Goal: Task Accomplishment & Management: Manage account settings

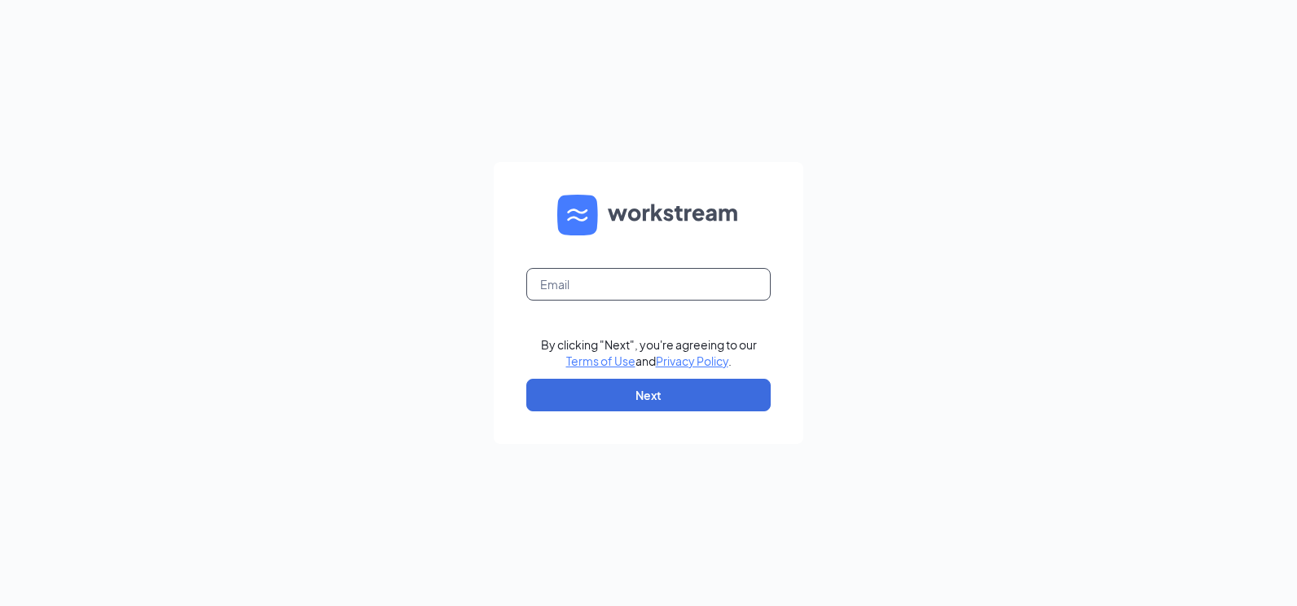
click at [636, 289] on input "text" at bounding box center [648, 284] width 244 height 33
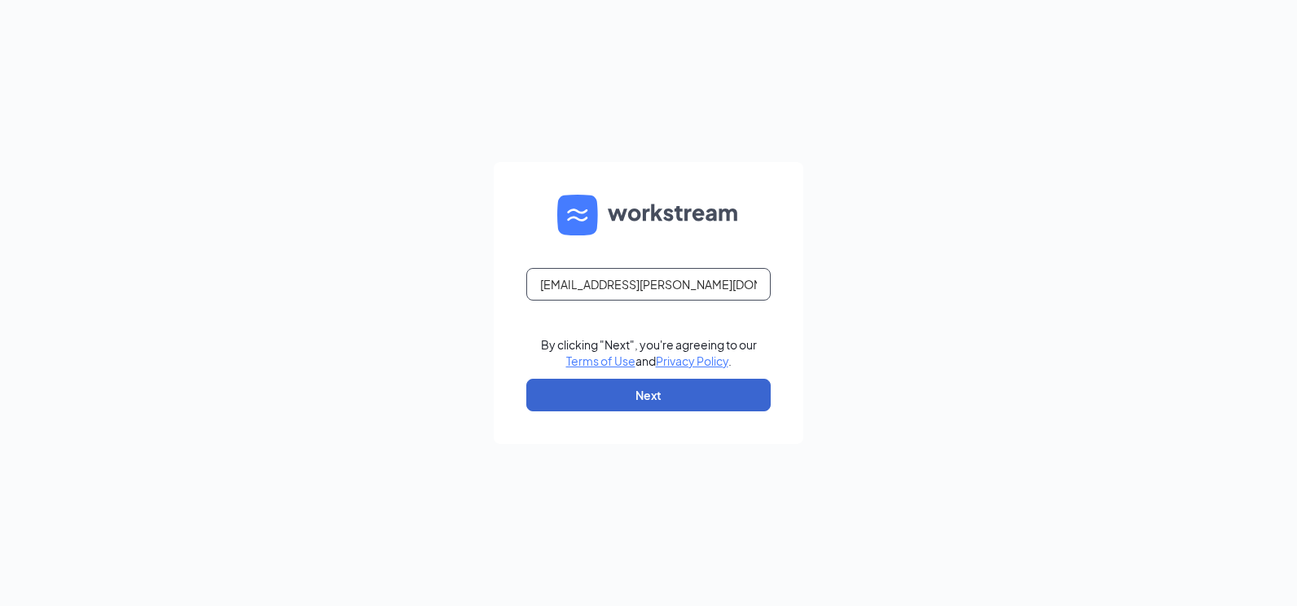
type input "[EMAIL_ADDRESS][PERSON_NAME][DOMAIN_NAME]"
click at [665, 406] on button "Next" at bounding box center [648, 395] width 244 height 33
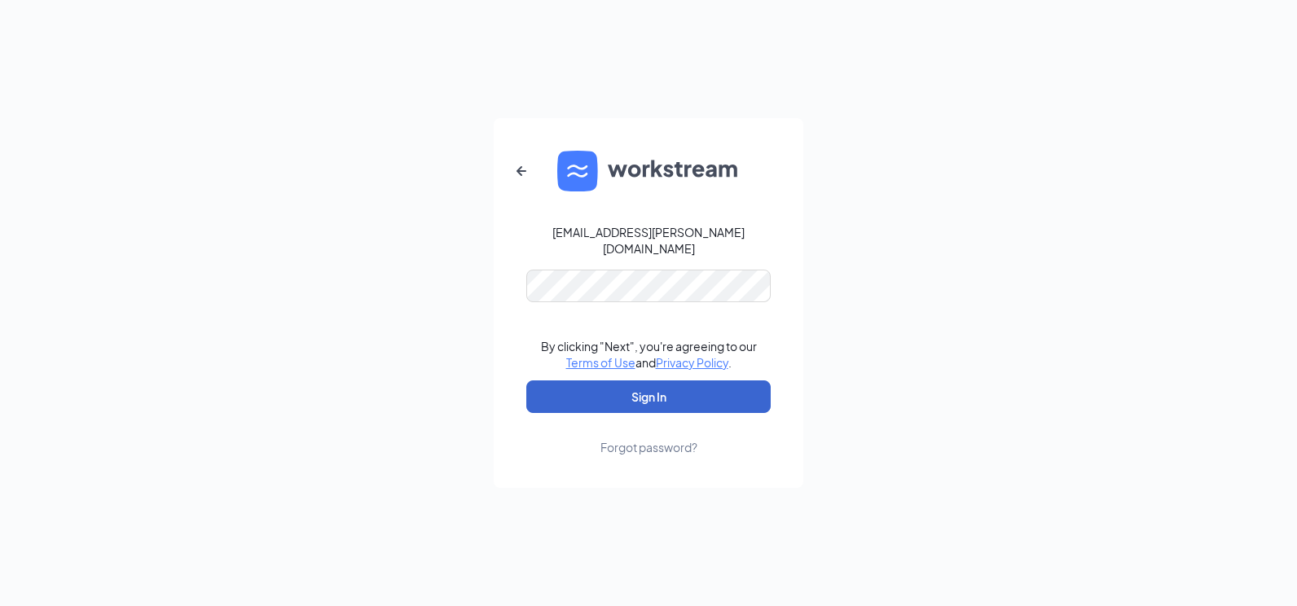
click at [648, 385] on button "Sign In" at bounding box center [648, 396] width 244 height 33
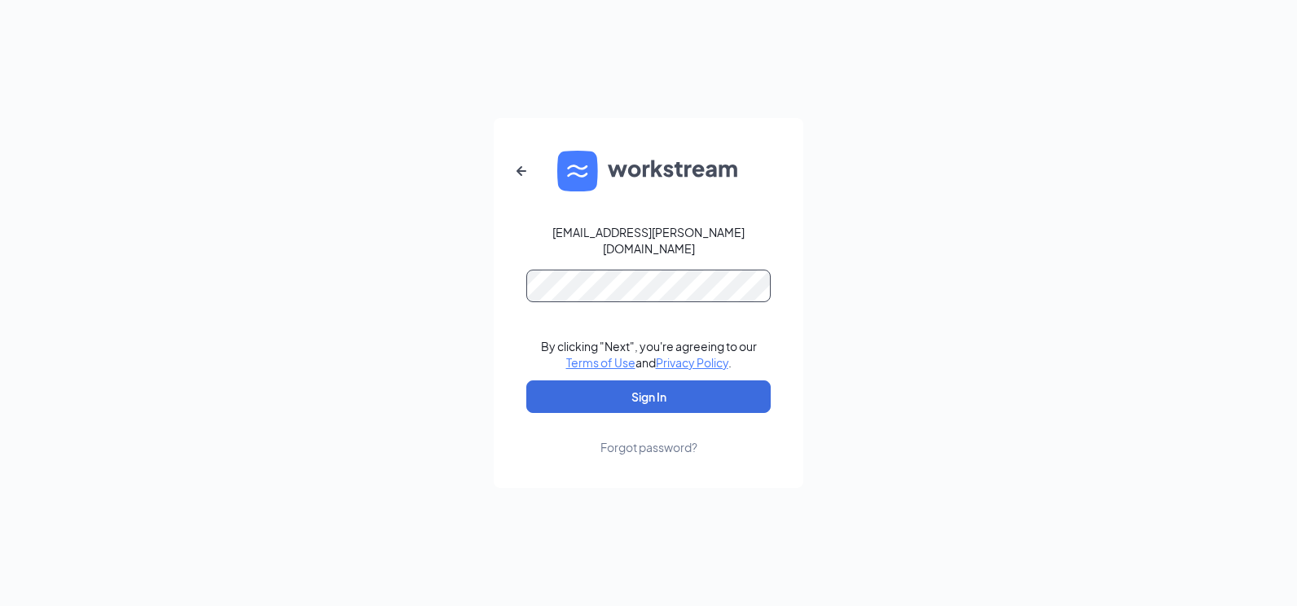
click at [401, 252] on div "[EMAIL_ADDRESS][PERSON_NAME][DOMAIN_NAME] By clicking "Next", you're agreeing t…" at bounding box center [648, 303] width 1297 height 606
click at [526, 380] on button "Sign In" at bounding box center [648, 396] width 244 height 33
click at [243, 381] on div "[EMAIL_ADDRESS][PERSON_NAME][DOMAIN_NAME] By clicking "Next", you're agreeing t…" at bounding box center [648, 303] width 1297 height 606
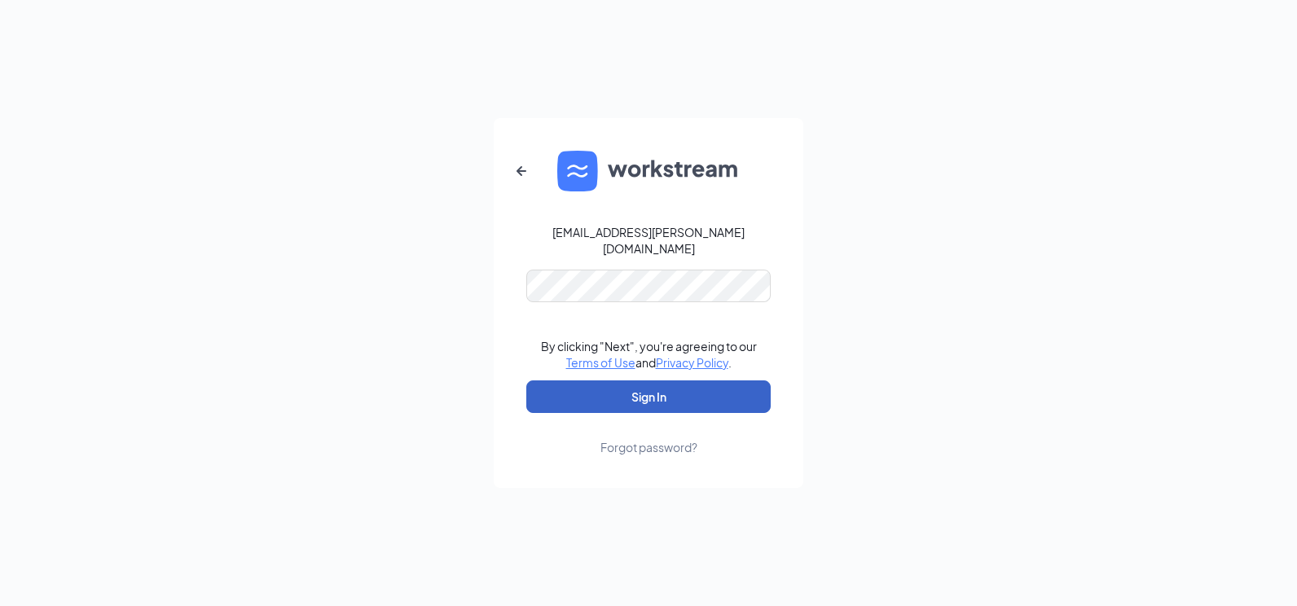
click at [604, 394] on button "Sign In" at bounding box center [648, 396] width 244 height 33
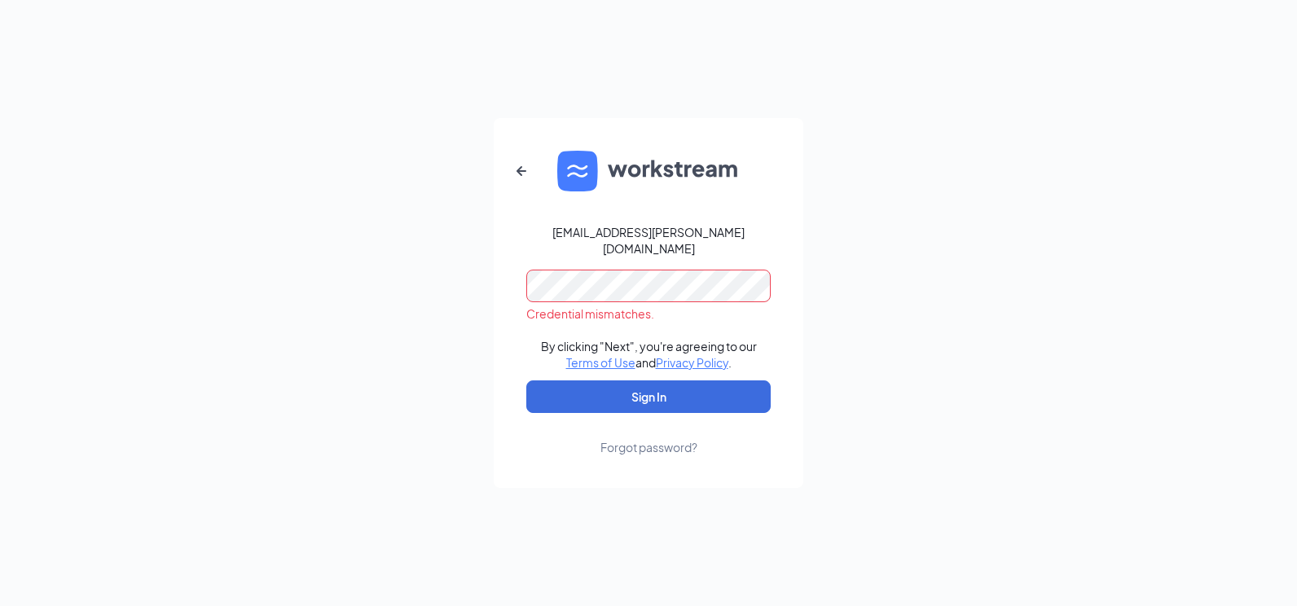
click at [444, 263] on div "[EMAIL_ADDRESS][PERSON_NAME][DOMAIN_NAME] Credential mismatches. By clicking "N…" at bounding box center [648, 303] width 1297 height 606
click at [463, 129] on div "[EMAIL_ADDRESS][PERSON_NAME][DOMAIN_NAME] Credential mismatches. By clicking "N…" at bounding box center [648, 303] width 1297 height 606
